Goal: Information Seeking & Learning: Learn about a topic

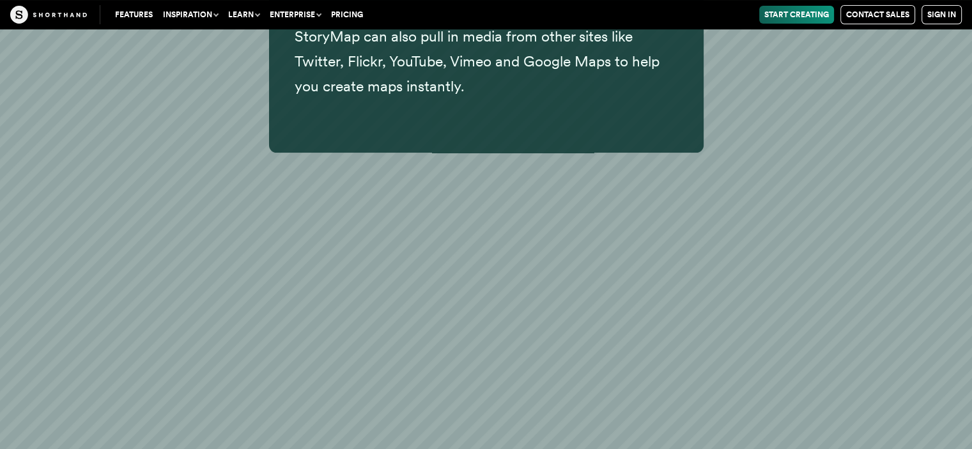
scroll to position [14757, 0]
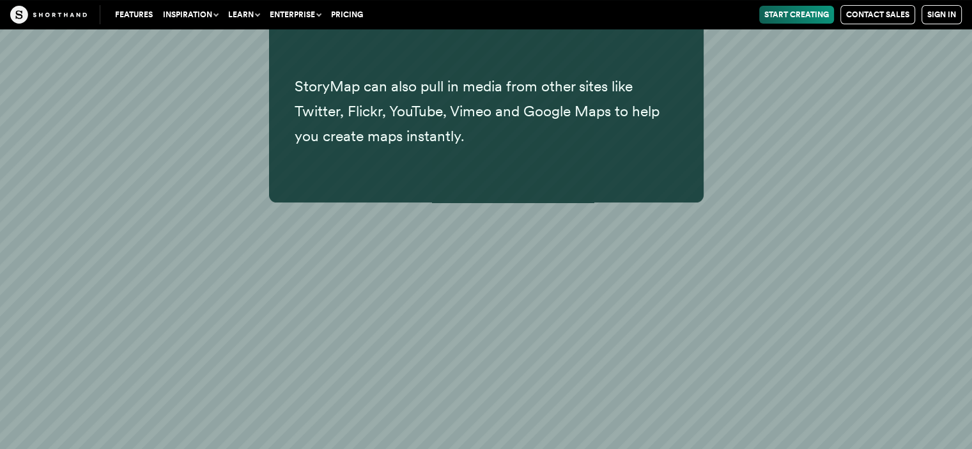
click at [579, 247] on div "StoryMap can also pull in media from other sites like Twitter, Flickr, YouTube,…" at bounding box center [486, 67] width 972 height 542
click at [577, 226] on div "StoryMap can also pull in media from other sites like Twitter, Flickr, YouTube,…" at bounding box center [486, 67] width 972 height 542
click at [463, 89] on p "StoryMap can also pull in media from other sites like Twitter, Flickr, YouTube,…" at bounding box center [486, 111] width 383 height 75
click at [376, 261] on div "StoryMap can also pull in media from other sites like Twitter, Flickr, YouTube,…" at bounding box center [486, 67] width 972 height 542
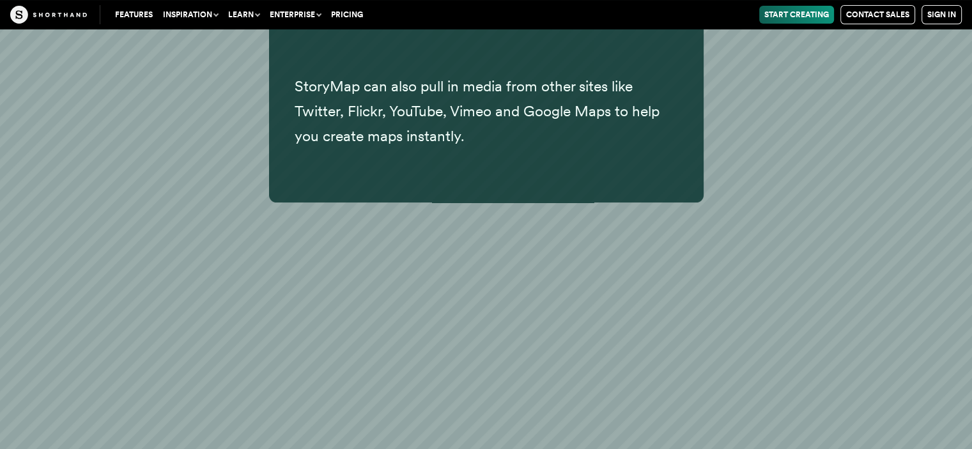
click at [644, 300] on div "StoryMap can also pull in media from other sites like Twitter, Flickr, YouTube,…" at bounding box center [486, 67] width 972 height 542
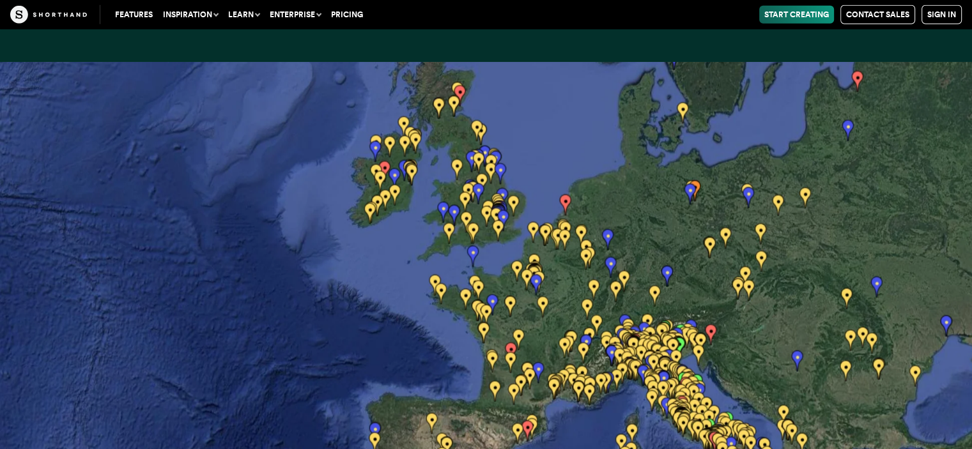
scroll to position [18399, 0]
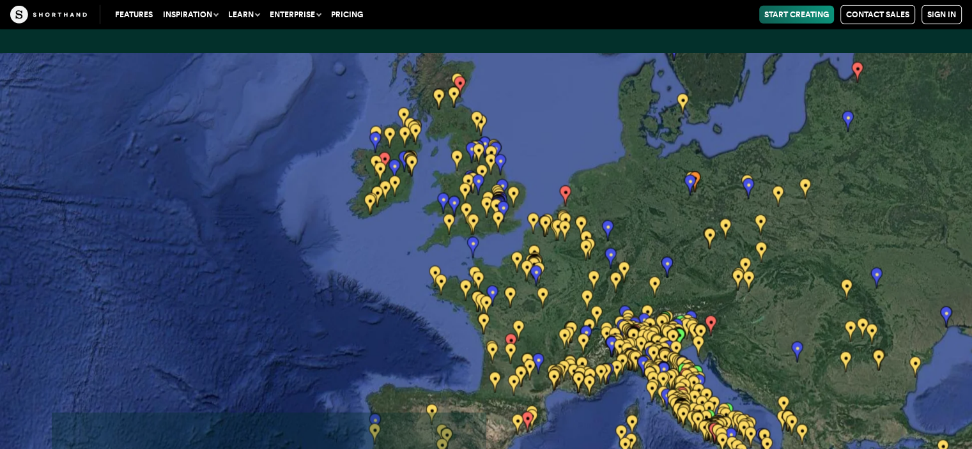
click at [647, 310] on img at bounding box center [486, 277] width 972 height 449
click at [616, 301] on img at bounding box center [486, 277] width 972 height 449
click at [496, 245] on img at bounding box center [486, 277] width 972 height 449
click at [434, 191] on img at bounding box center [486, 277] width 972 height 449
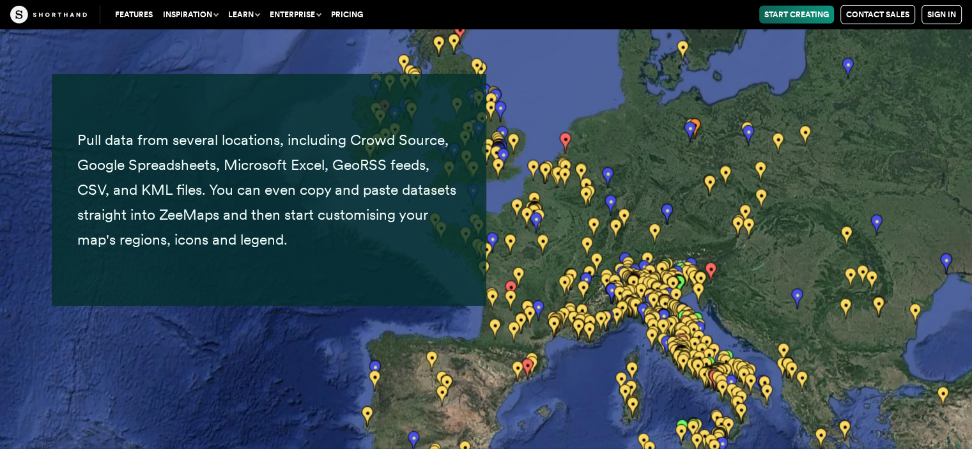
scroll to position [18782, 0]
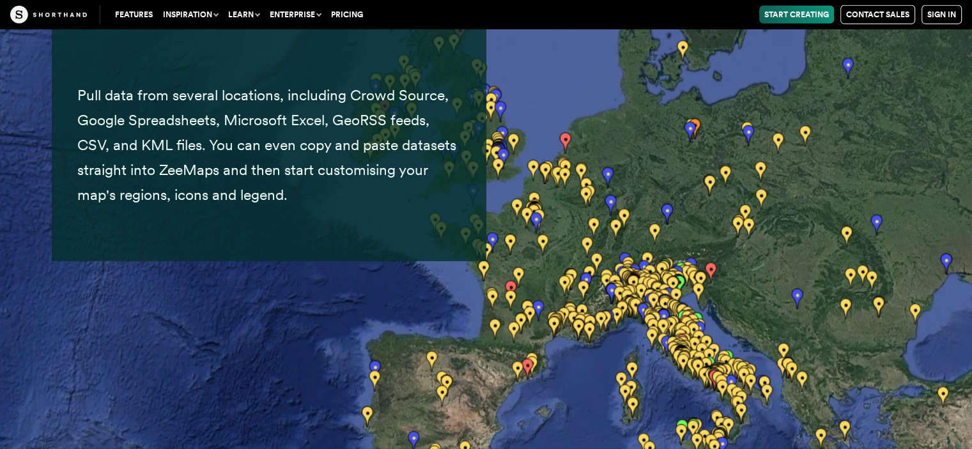
click at [311, 10] on button "Enterprise" at bounding box center [294, 15] width 61 height 18
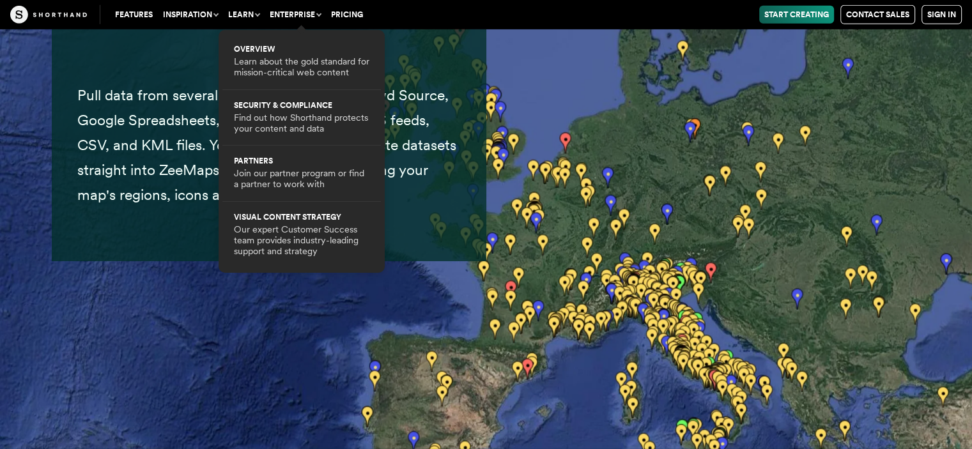
click at [343, 10] on link "Pricing" at bounding box center [347, 15] width 42 height 18
